Goal: Check status

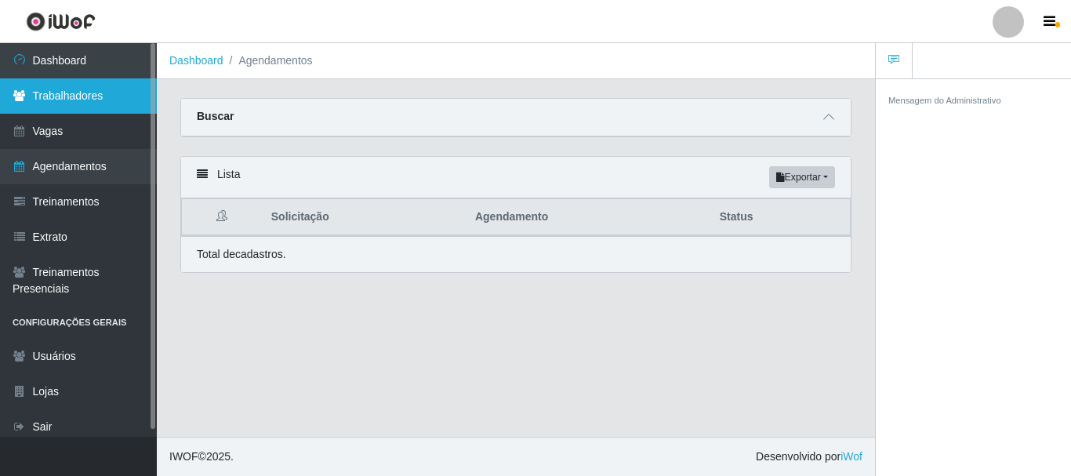
click at [59, 88] on link "Trabalhadores" at bounding box center [78, 95] width 157 height 35
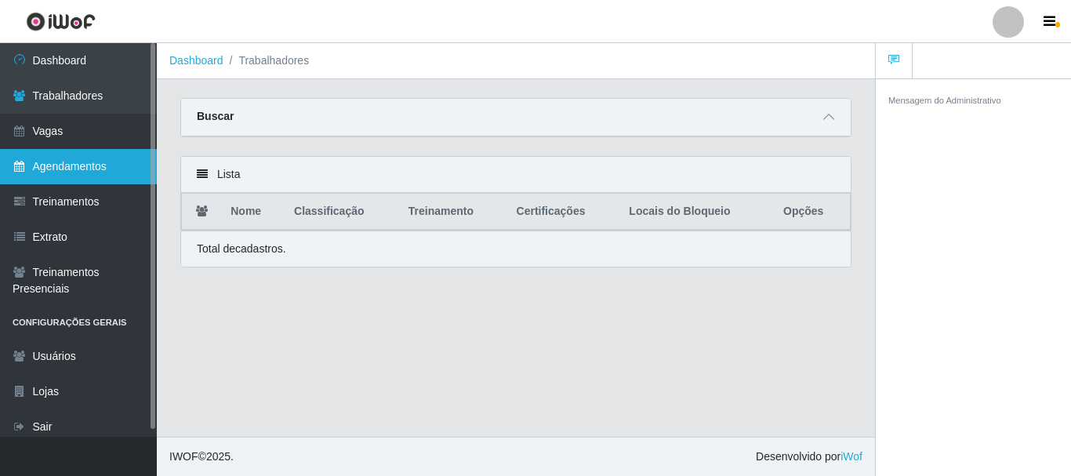
click at [78, 165] on link "Agendamentos" at bounding box center [78, 166] width 157 height 35
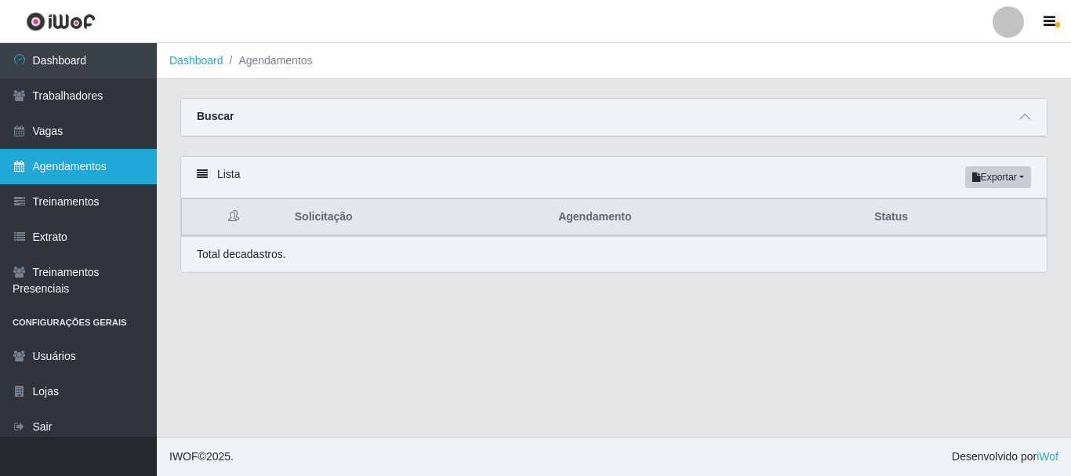
click at [74, 169] on link "Agendamentos" at bounding box center [78, 166] width 157 height 35
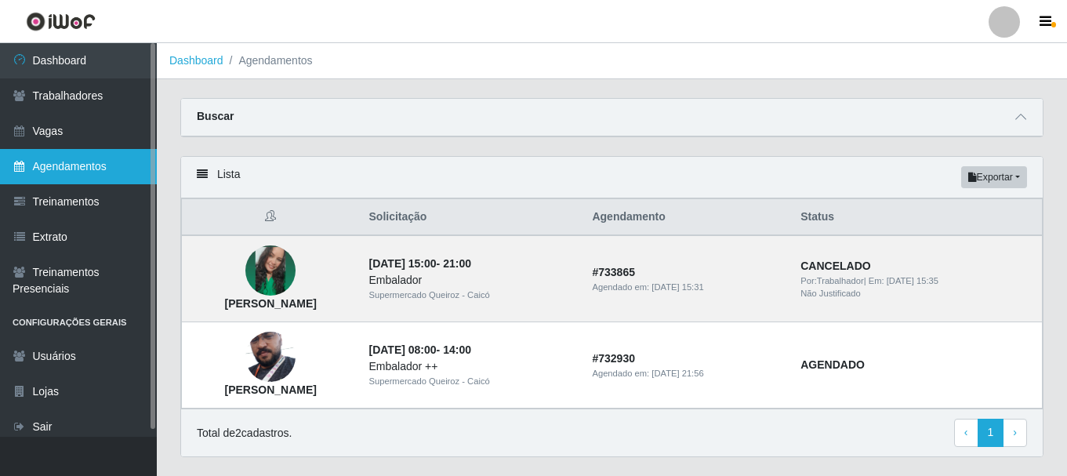
click at [74, 168] on link "Agendamentos" at bounding box center [78, 166] width 157 height 35
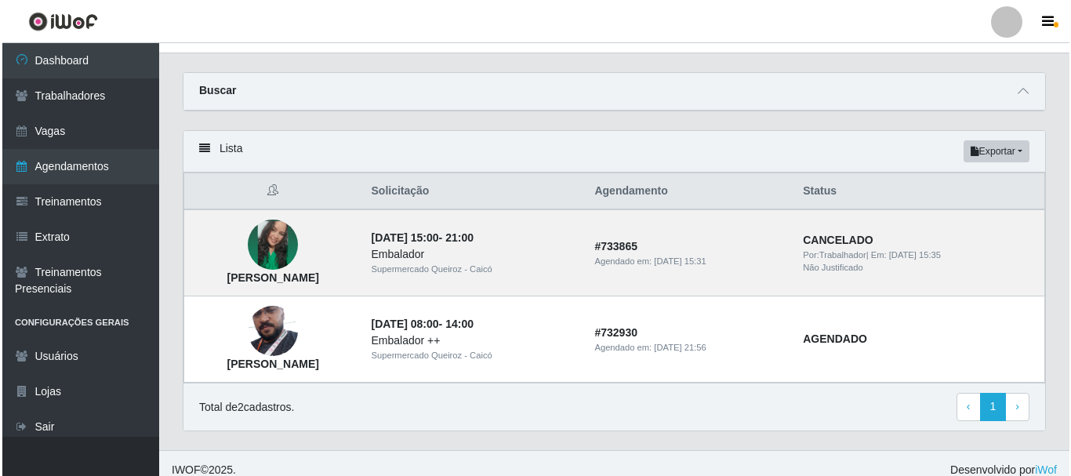
scroll to position [40, 0]
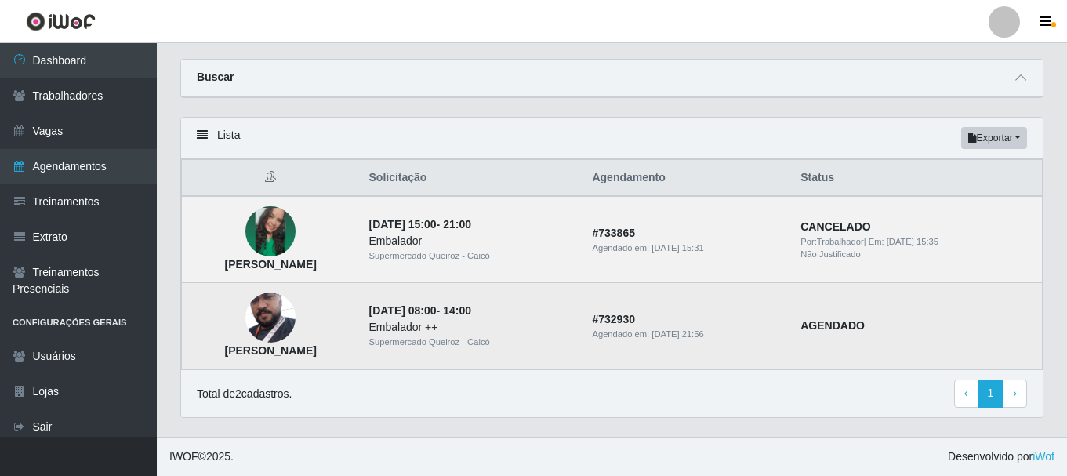
click at [296, 325] on img at bounding box center [270, 318] width 50 height 85
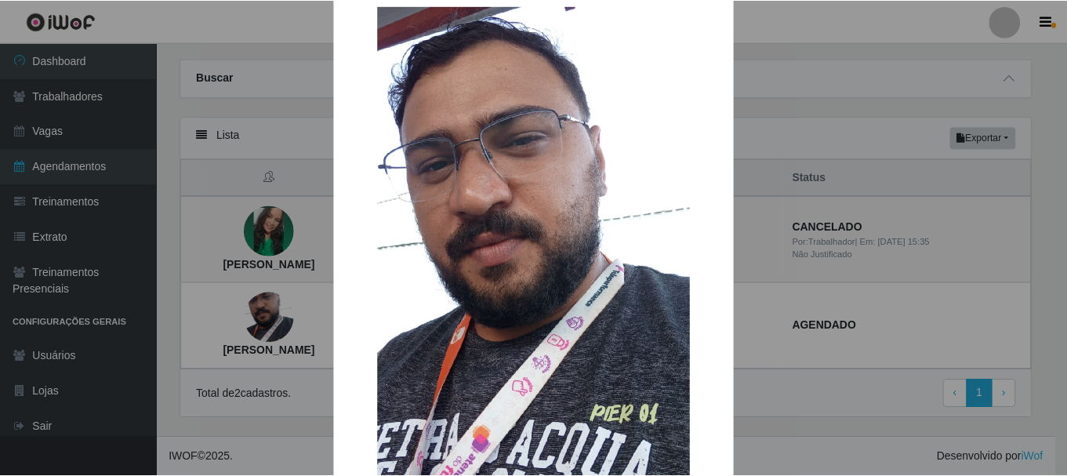
scroll to position [0, 0]
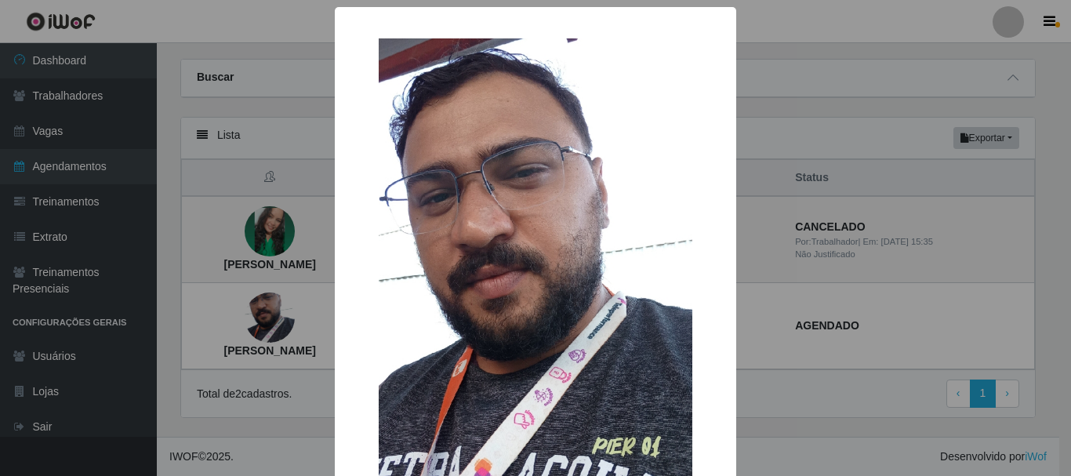
click at [246, 14] on div "× [PERSON_NAME]" at bounding box center [535, 238] width 1071 height 476
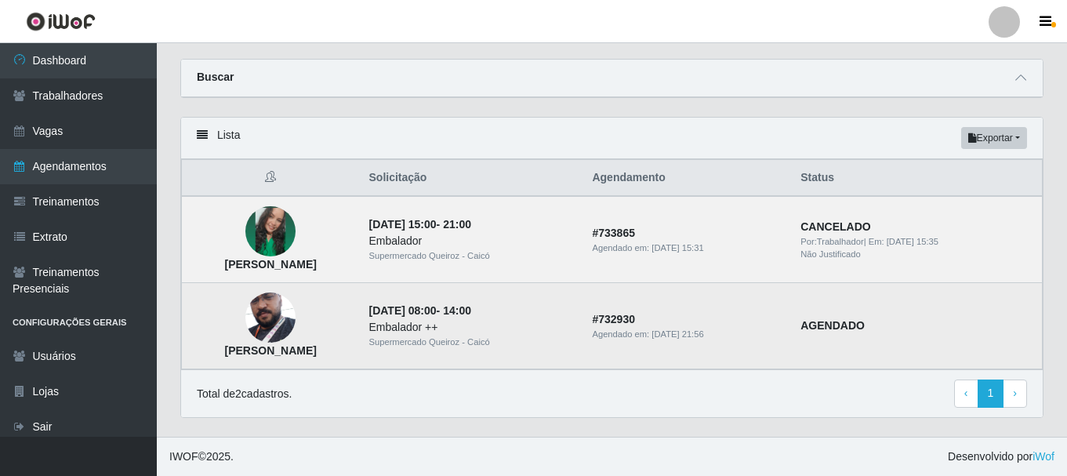
click at [462, 330] on div "Embalador ++" at bounding box center [471, 327] width 205 height 16
click at [296, 318] on img at bounding box center [270, 318] width 50 height 85
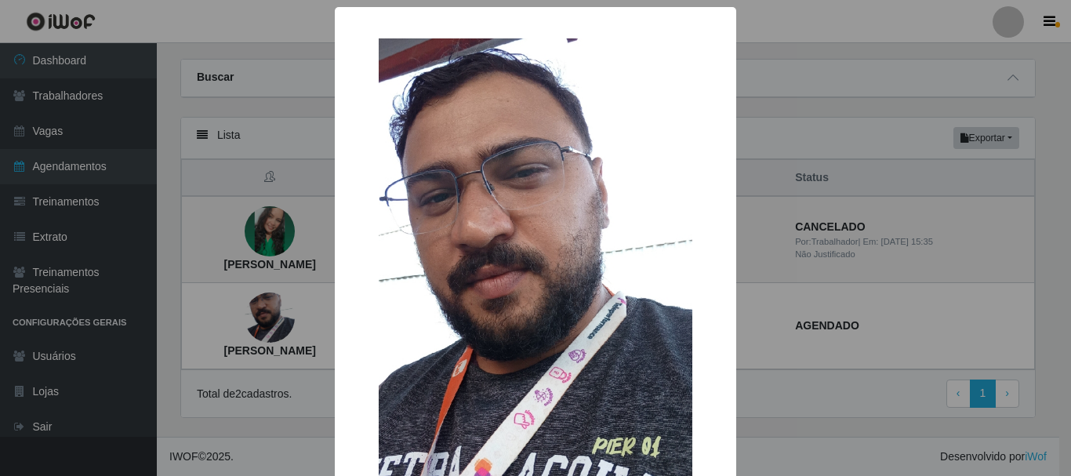
click at [937, 325] on div "× [PERSON_NAME]" at bounding box center [535, 238] width 1071 height 476
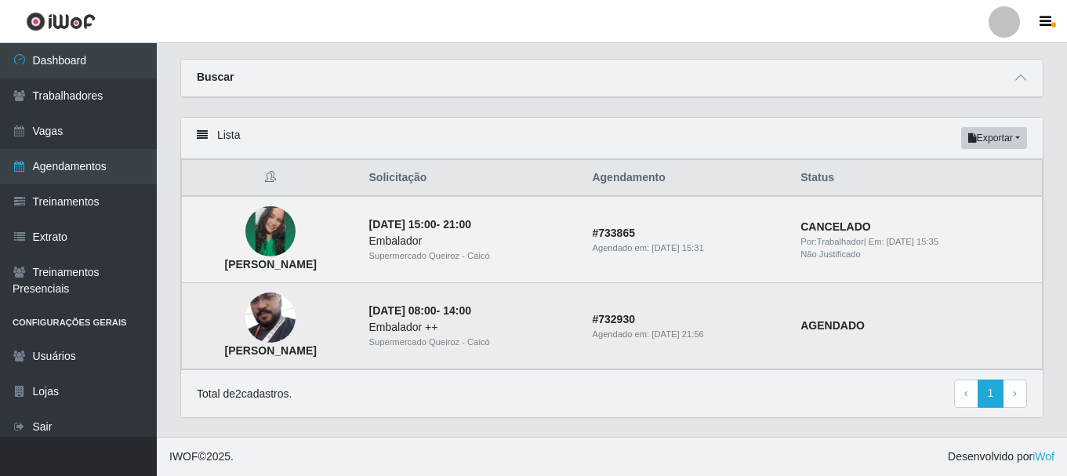
click at [843, 329] on strong "AGENDADO" at bounding box center [832, 325] width 64 height 13
click at [716, 323] on td "# 732930 Agendado em: [DATE] 21:56" at bounding box center [686, 326] width 209 height 86
drag, startPoint x: 669, startPoint y: 328, endPoint x: 643, endPoint y: 326, distance: 26.8
click at [666, 328] on div "Agendado em: [DATE] 21:56" at bounding box center [687, 334] width 190 height 13
click at [635, 323] on strong "# 732930" at bounding box center [613, 319] width 43 height 13
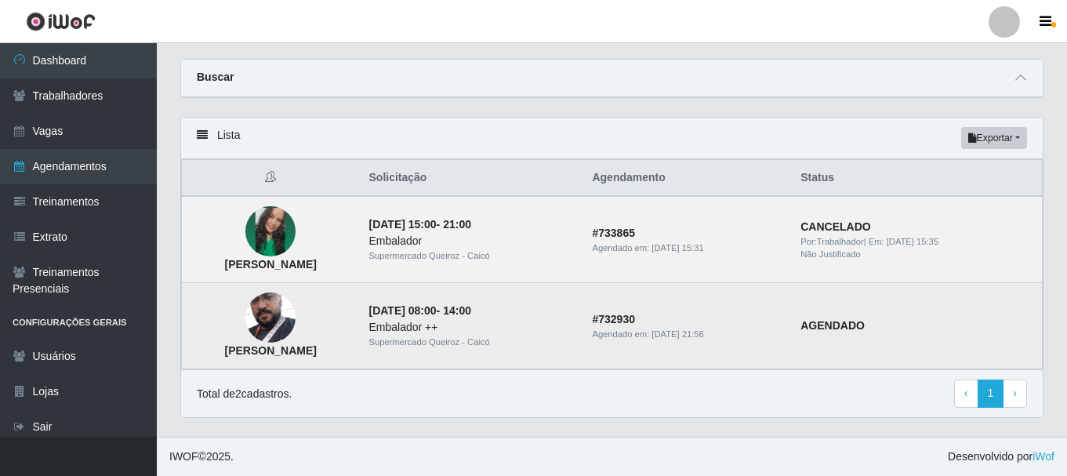
click at [453, 332] on div "Embalador ++" at bounding box center [471, 327] width 205 height 16
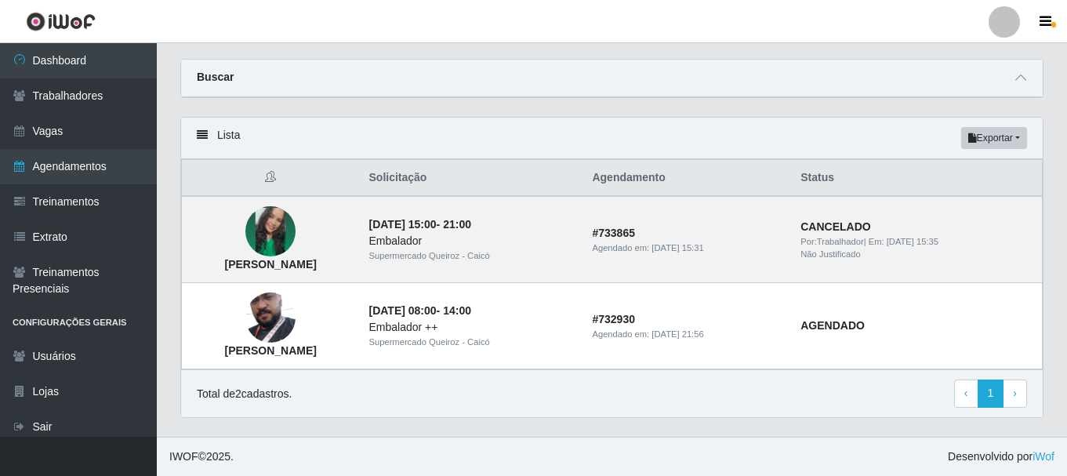
drag, startPoint x: 1070, startPoint y: 179, endPoint x: 296, endPoint y: 109, distance: 777.6
click at [296, 109] on div "Carregando... Buscar Início em [GEOGRAPHIC_DATA] em Status [Selecione...] AGEND…" at bounding box center [612, 88] width 887 height 58
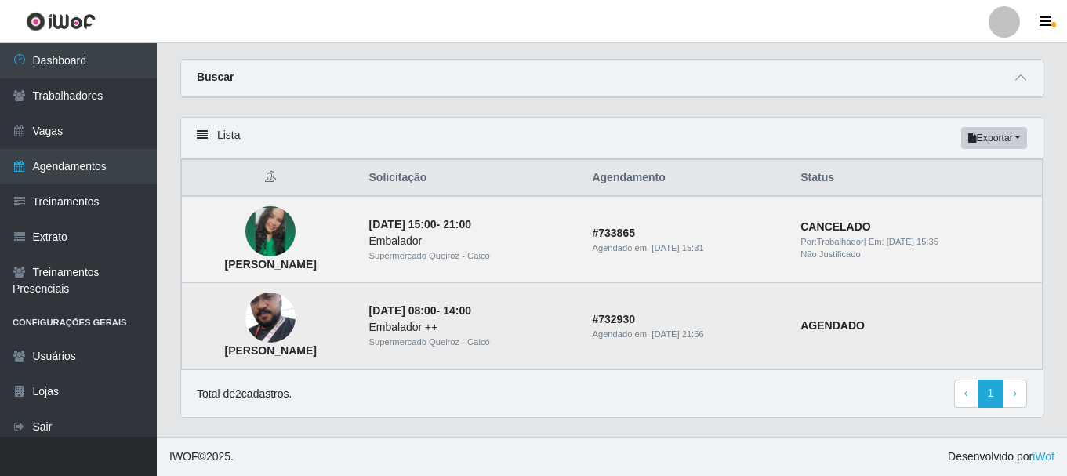
click at [485, 319] on div "Embalador ++" at bounding box center [471, 327] width 205 height 16
click at [437, 311] on time "[DATE] 08:00" at bounding box center [402, 310] width 67 height 13
click at [645, 331] on div "Agendado em: [DATE] 21:56" at bounding box center [687, 334] width 190 height 13
click at [645, 332] on div "Agendado em: [DATE] 21:56" at bounding box center [687, 334] width 190 height 13
click at [645, 330] on div "Agendado em: [DATE] 21:56" at bounding box center [687, 334] width 190 height 13
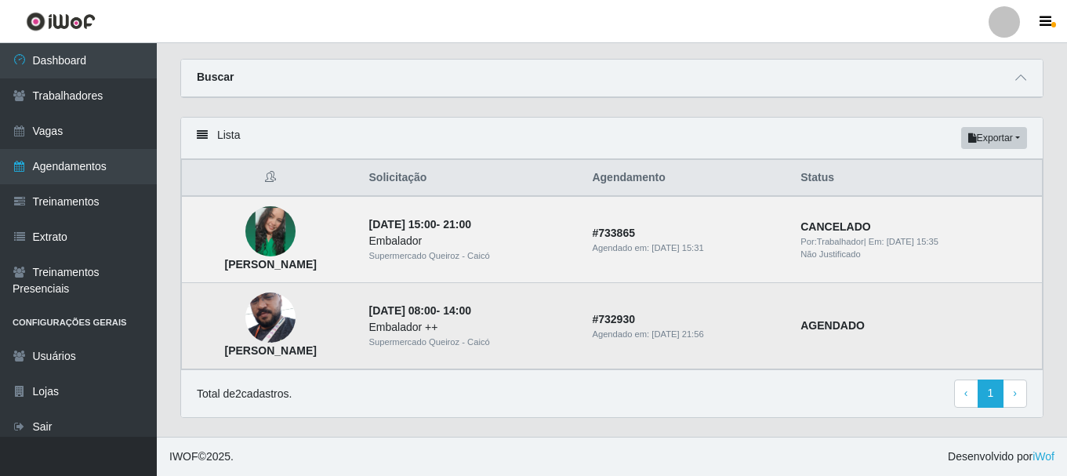
click at [360, 329] on td "[PERSON_NAME]" at bounding box center [271, 326] width 178 height 86
click at [360, 328] on td "[PERSON_NAME]" at bounding box center [271, 326] width 178 height 86
click at [451, 323] on div "Embalador ++" at bounding box center [471, 327] width 205 height 16
click at [497, 333] on div "Embalador ++" at bounding box center [471, 327] width 205 height 16
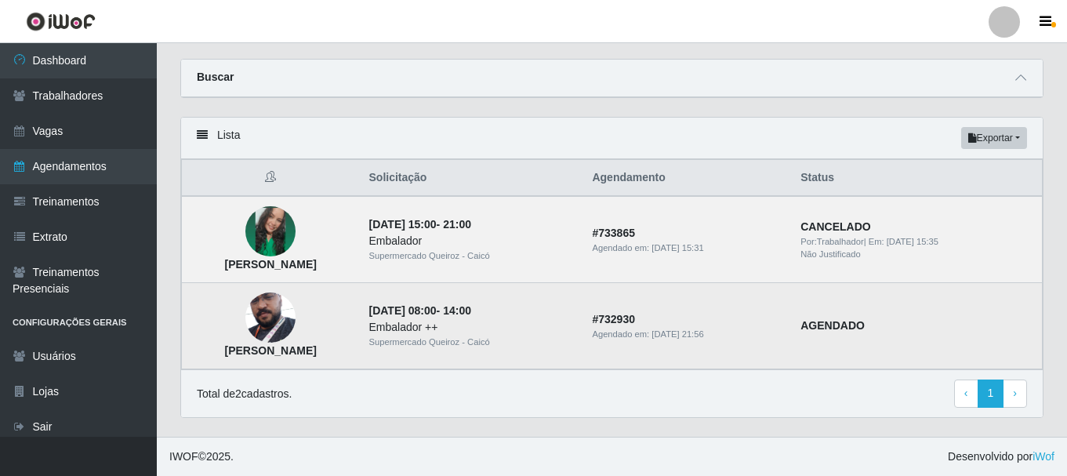
drag, startPoint x: 509, startPoint y: 327, endPoint x: 404, endPoint y: 331, distance: 105.9
click at [360, 331] on td "[PERSON_NAME]" at bounding box center [271, 326] width 178 height 86
click at [526, 323] on div "Embalador ++" at bounding box center [471, 327] width 205 height 16
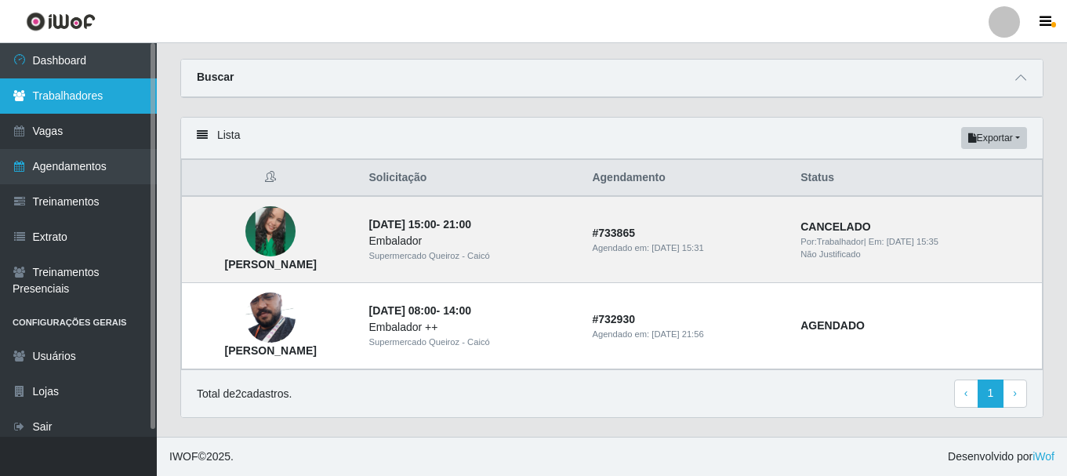
click at [45, 104] on link "Trabalhadores" at bounding box center [78, 95] width 157 height 35
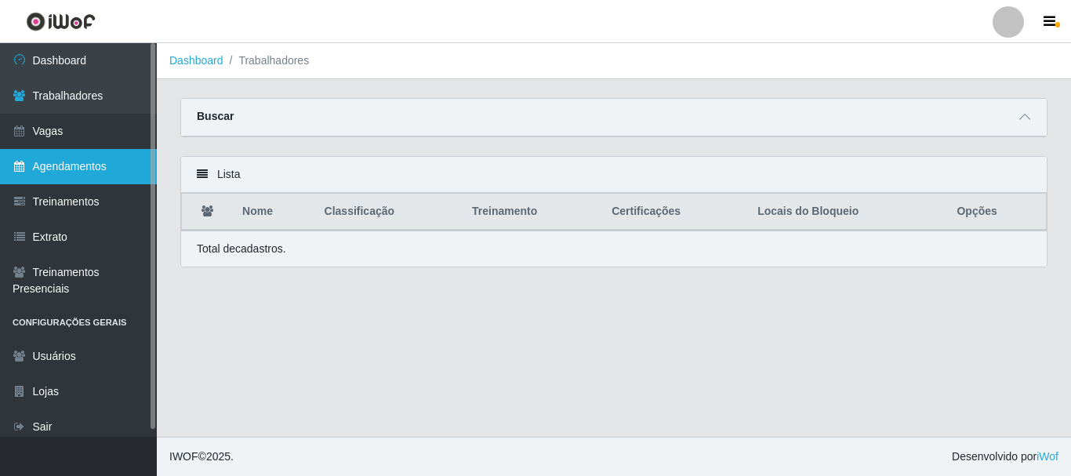
click at [48, 172] on link "Agendamentos" at bounding box center [78, 166] width 157 height 35
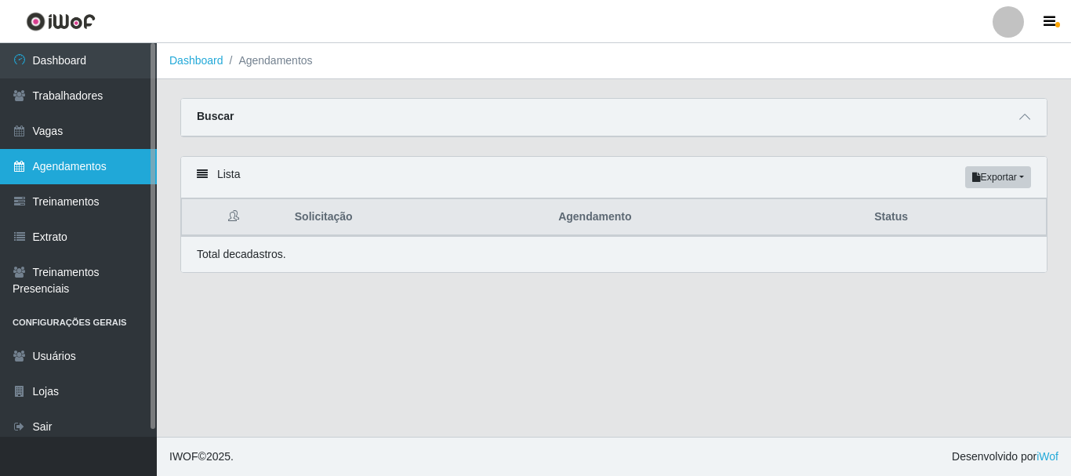
click at [45, 167] on link "Agendamentos" at bounding box center [78, 166] width 157 height 35
click at [45, 168] on link "Agendamentos" at bounding box center [78, 166] width 157 height 35
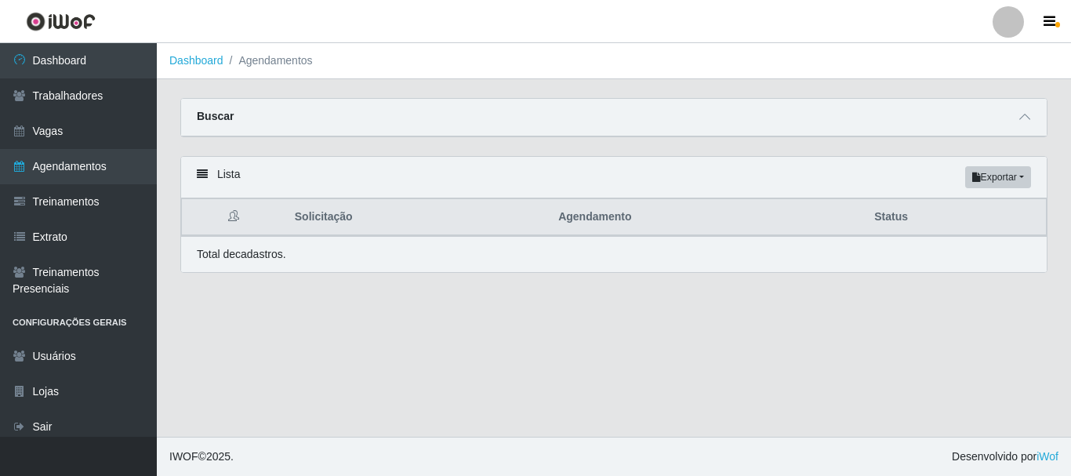
click at [198, 176] on icon at bounding box center [202, 174] width 11 height 11
click at [288, 114] on div "Buscar" at bounding box center [613, 118] width 865 height 38
click at [1017, 120] on span at bounding box center [1024, 117] width 19 height 18
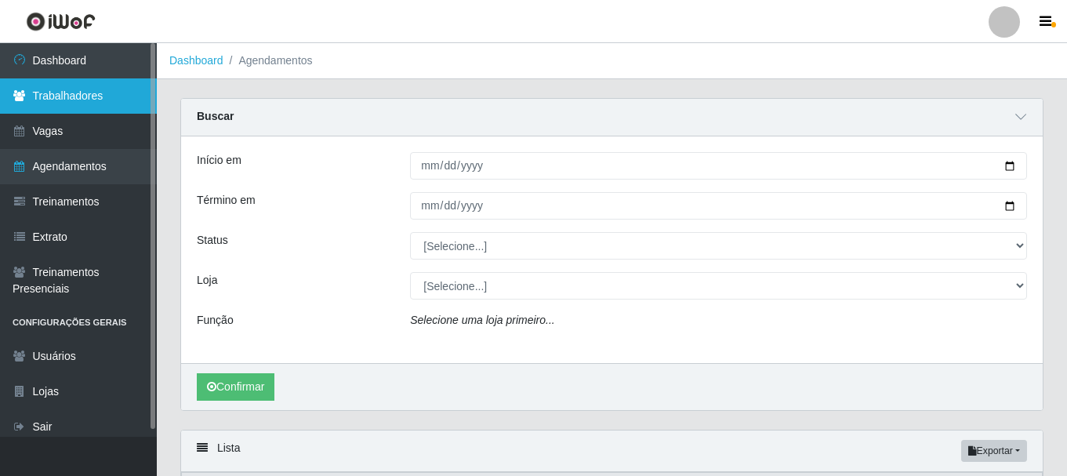
click at [63, 94] on link "Trabalhadores" at bounding box center [78, 95] width 157 height 35
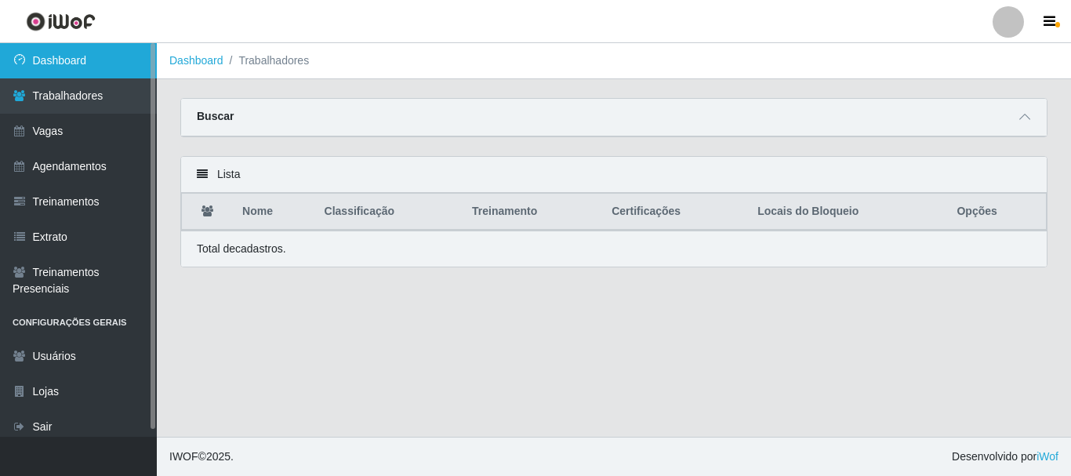
click at [58, 65] on link "Dashboard" at bounding box center [78, 60] width 157 height 35
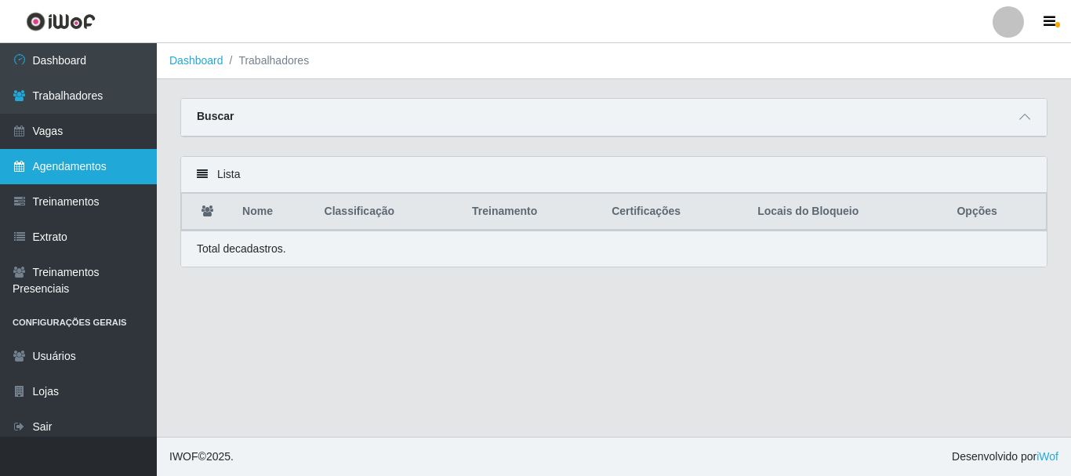
click at [85, 152] on link "Agendamentos" at bounding box center [78, 166] width 157 height 35
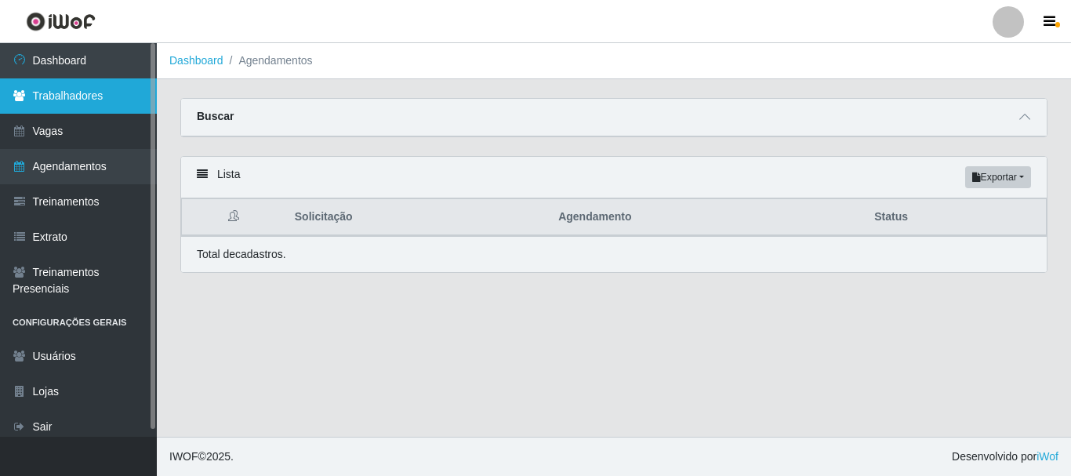
click at [71, 107] on link "Trabalhadores" at bounding box center [78, 95] width 157 height 35
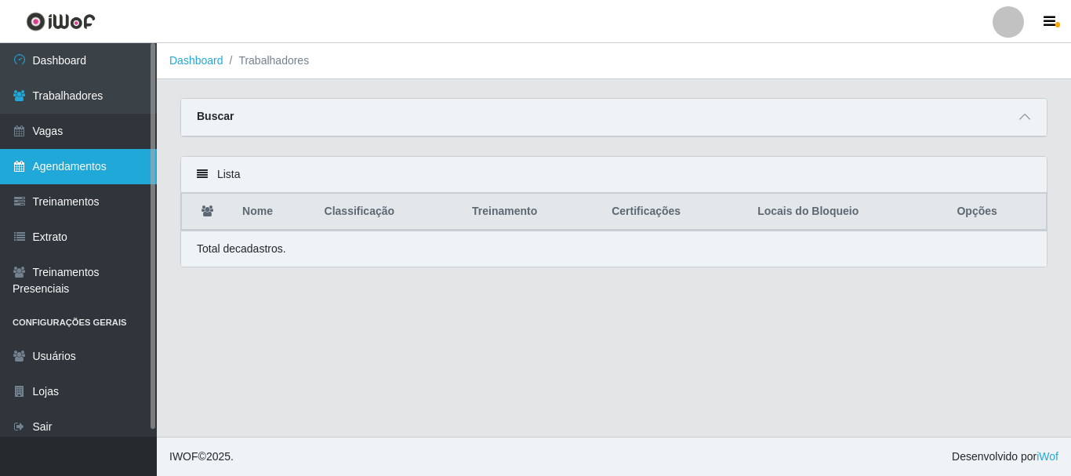
click at [69, 161] on link "Agendamentos" at bounding box center [78, 166] width 157 height 35
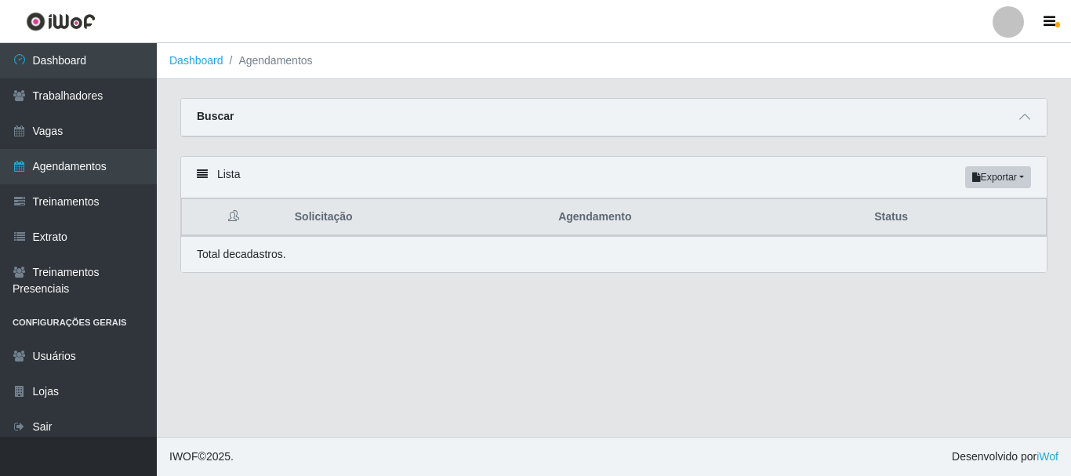
click at [220, 176] on div "Lista Exportar PDF Excel" at bounding box center [613, 178] width 865 height 42
click at [201, 176] on icon at bounding box center [202, 174] width 11 height 11
click at [202, 176] on icon at bounding box center [202, 174] width 11 height 11
click at [206, 176] on icon at bounding box center [202, 174] width 11 height 11
click at [287, 328] on main "Dashboard Agendamentos Carregando... Buscar Início em Término em Status [Seleci…" at bounding box center [614, 239] width 914 height 393
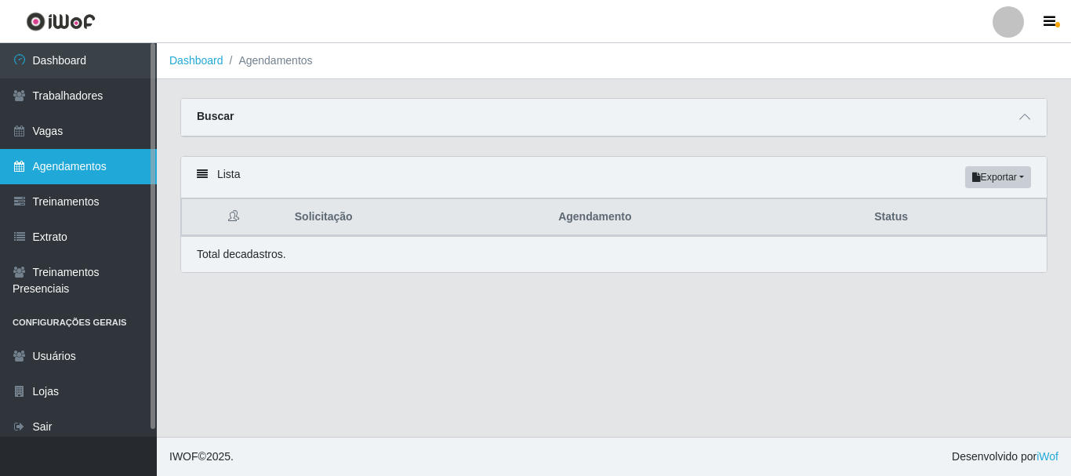
click at [82, 172] on link "Agendamentos" at bounding box center [78, 166] width 157 height 35
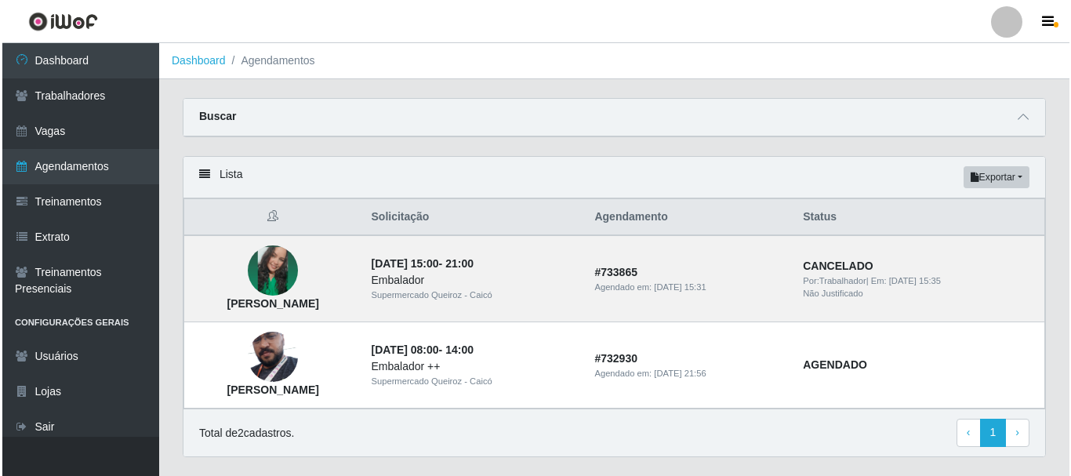
scroll to position [40, 0]
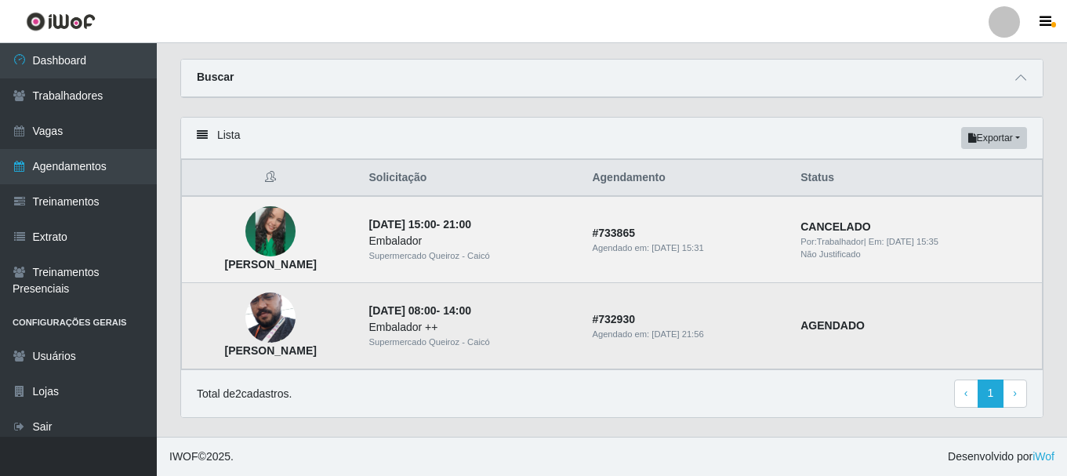
click at [855, 326] on strong "AGENDADO" at bounding box center [832, 325] width 64 height 13
click at [296, 317] on img at bounding box center [270, 318] width 50 height 85
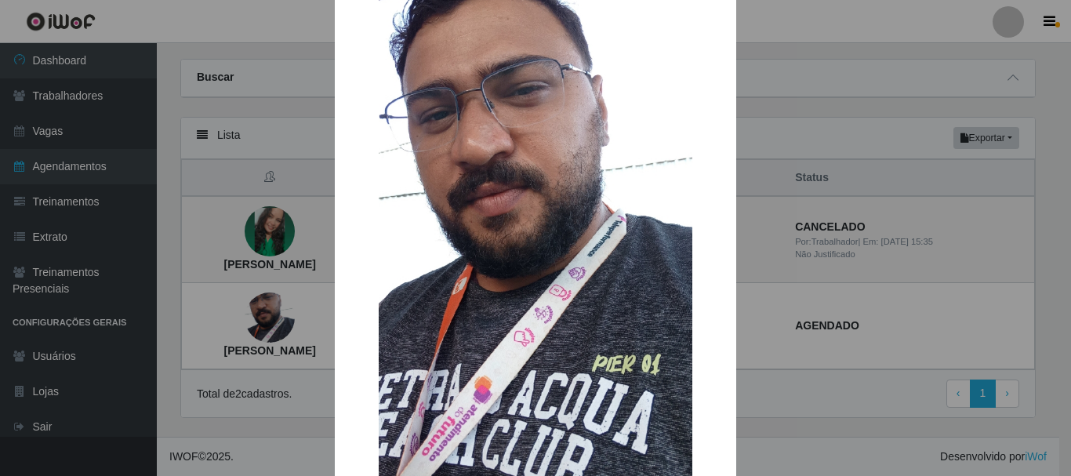
scroll to position [208, 0]
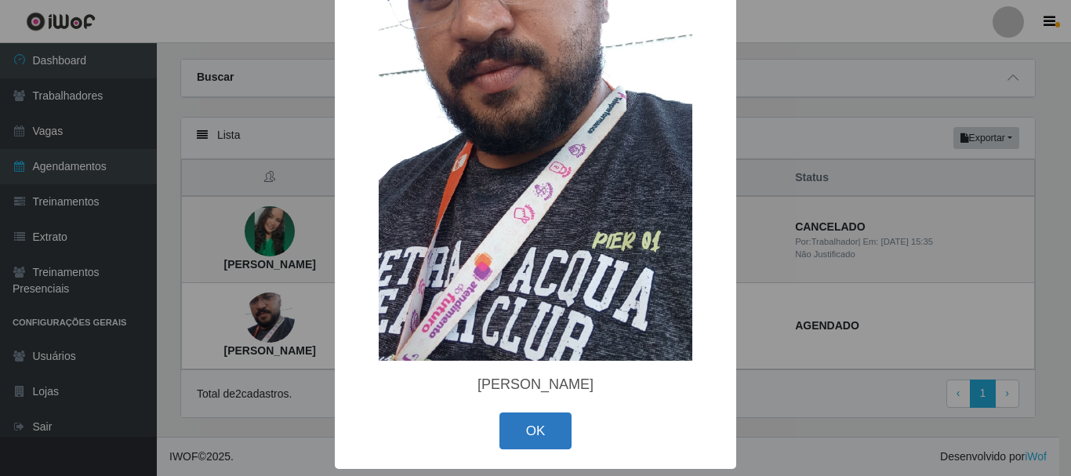
click at [544, 426] on button "OK" at bounding box center [535, 430] width 73 height 37
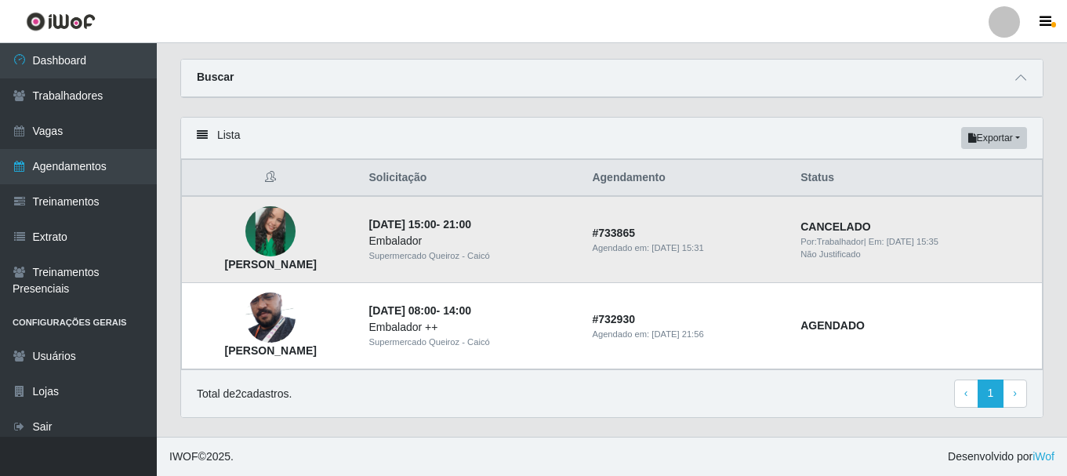
click at [296, 252] on img at bounding box center [270, 231] width 50 height 89
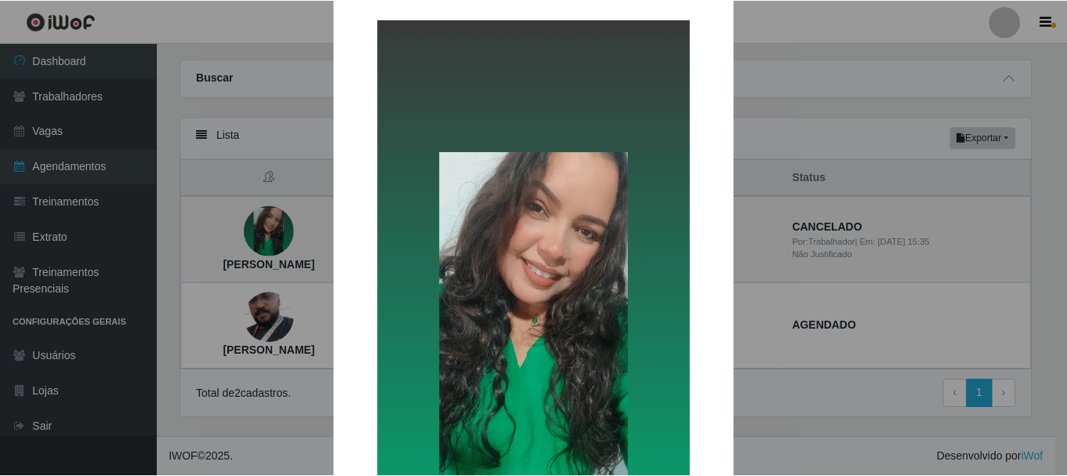
scroll to position [0, 0]
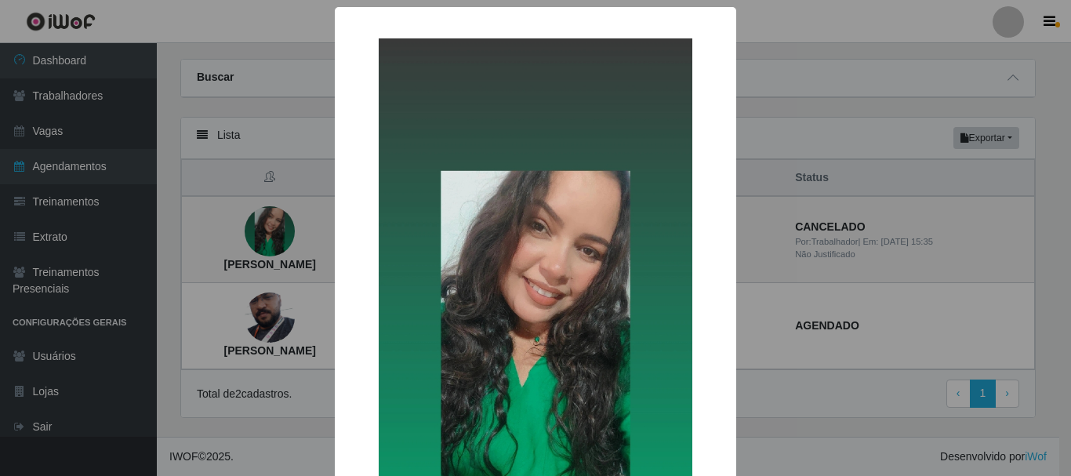
click at [240, 325] on div "× Monichellia Rodrigues Ferreira OK Cancel" at bounding box center [535, 238] width 1071 height 476
